Goal: Task Accomplishment & Management: Manage account settings

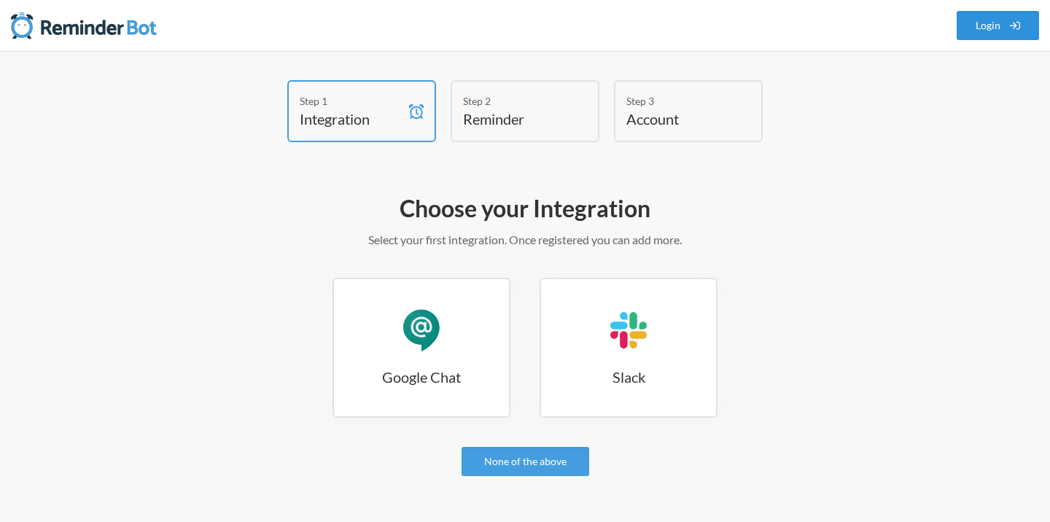
click at [1008, 25] on link "Login" at bounding box center [998, 25] width 83 height 29
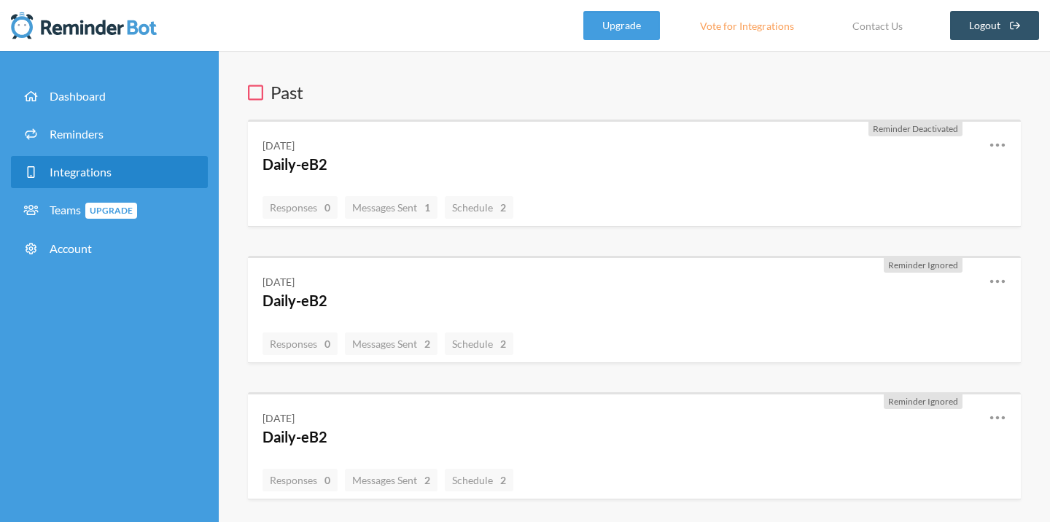
click at [86, 174] on span "Integrations" at bounding box center [81, 172] width 62 height 14
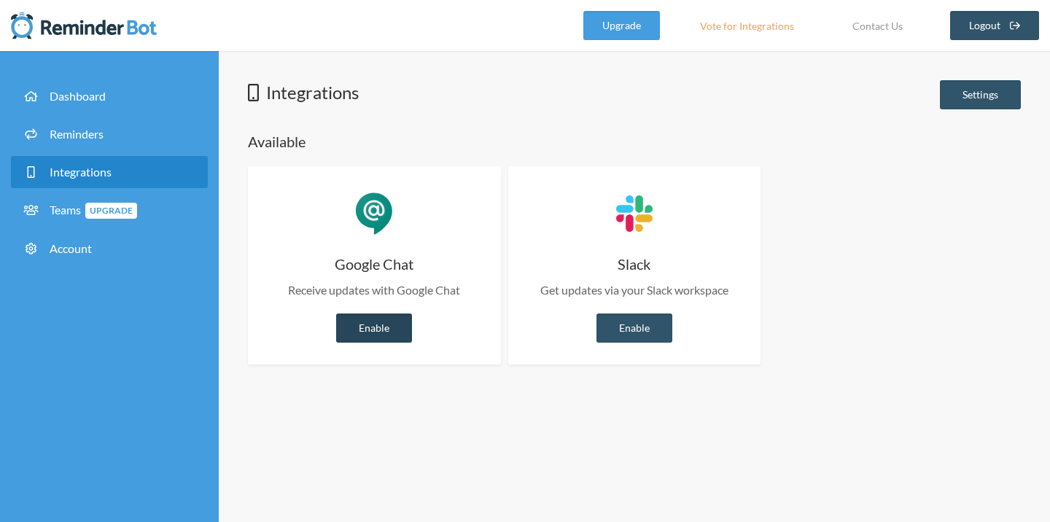
click at [374, 327] on link "Enable" at bounding box center [374, 328] width 76 height 29
click at [373, 330] on link "Enable" at bounding box center [374, 328] width 76 height 29
click at [376, 338] on link "Enable" at bounding box center [374, 328] width 76 height 29
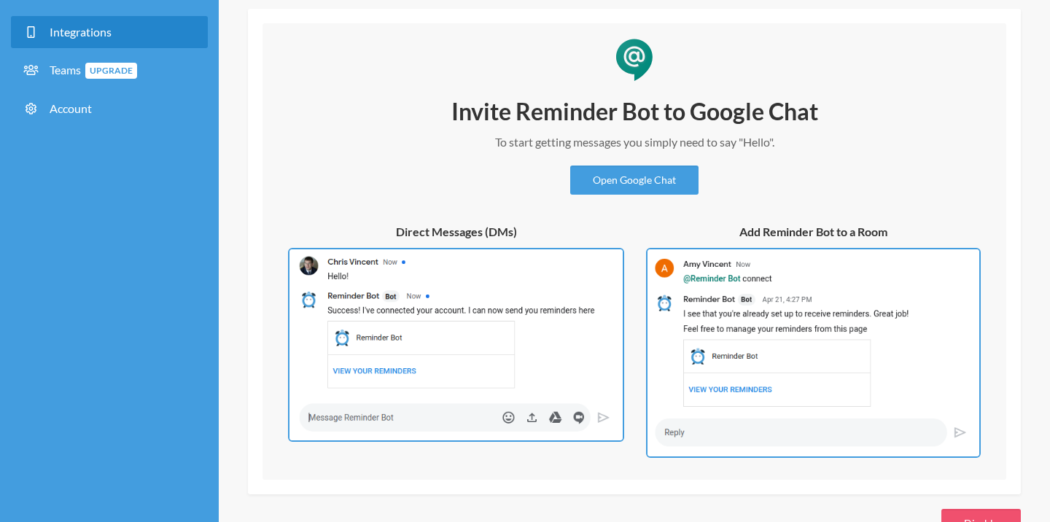
scroll to position [185, 0]
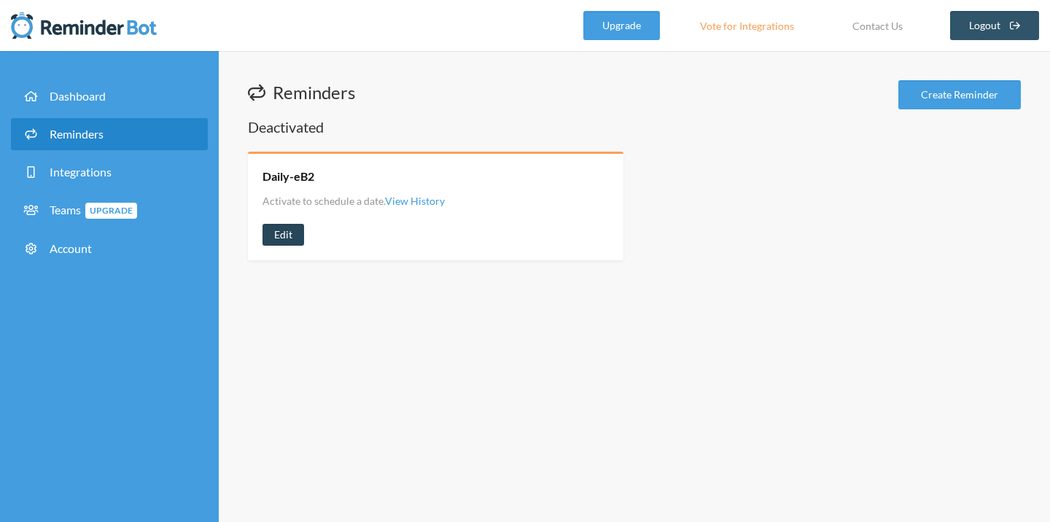
click at [281, 233] on link "Edit" at bounding box center [283, 235] width 42 height 22
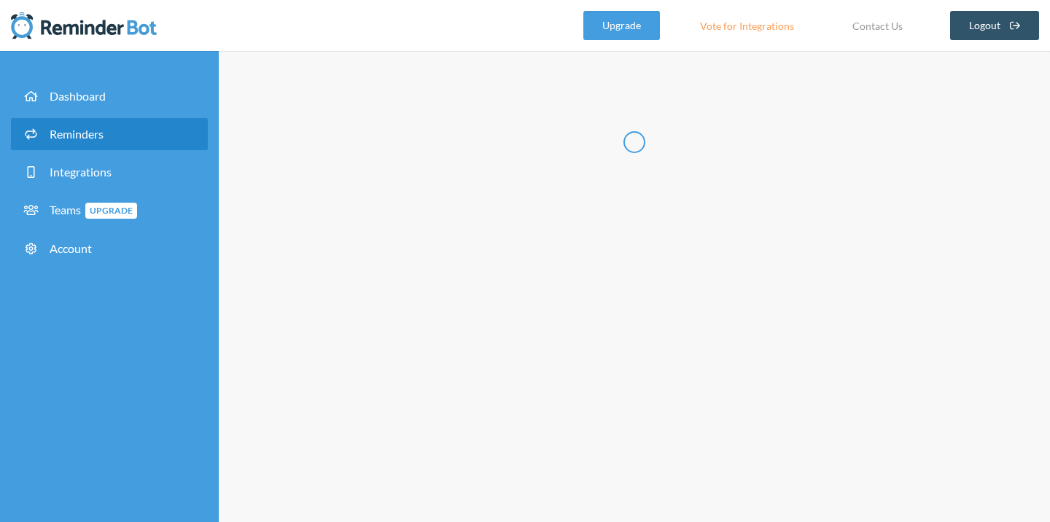
type input "Daily-eB2"
select select "08:30:00"
select select "09:00:00"
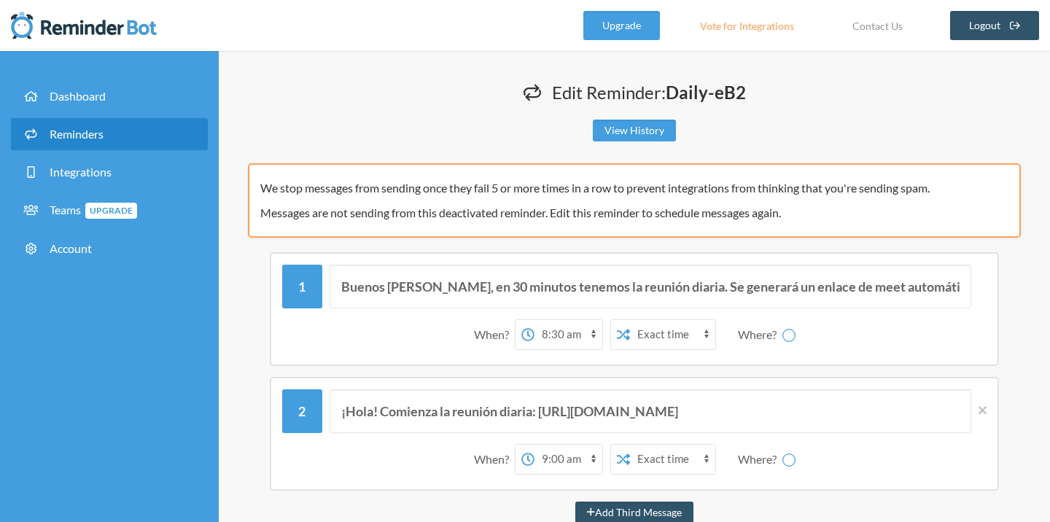
select select "spaces/AAQAay9QT4U"
